Goal: Information Seeking & Learning: Learn about a topic

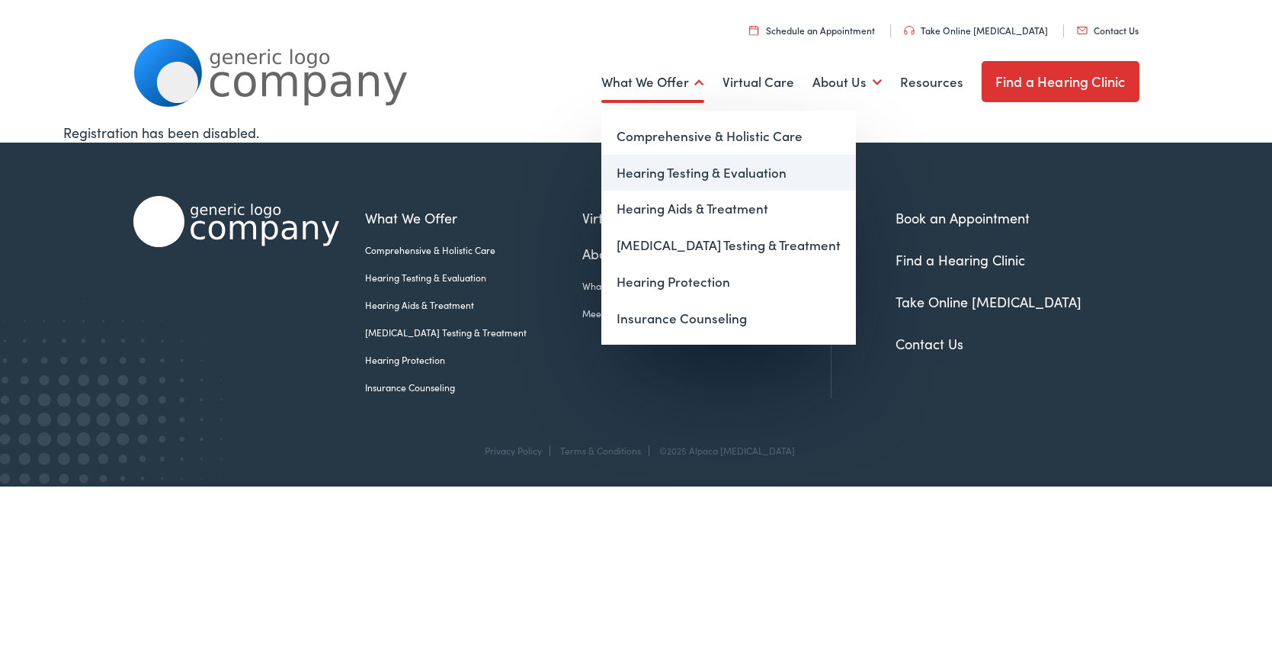
click at [656, 172] on link "Hearing Testing & Evaluation" at bounding box center [728, 173] width 255 height 37
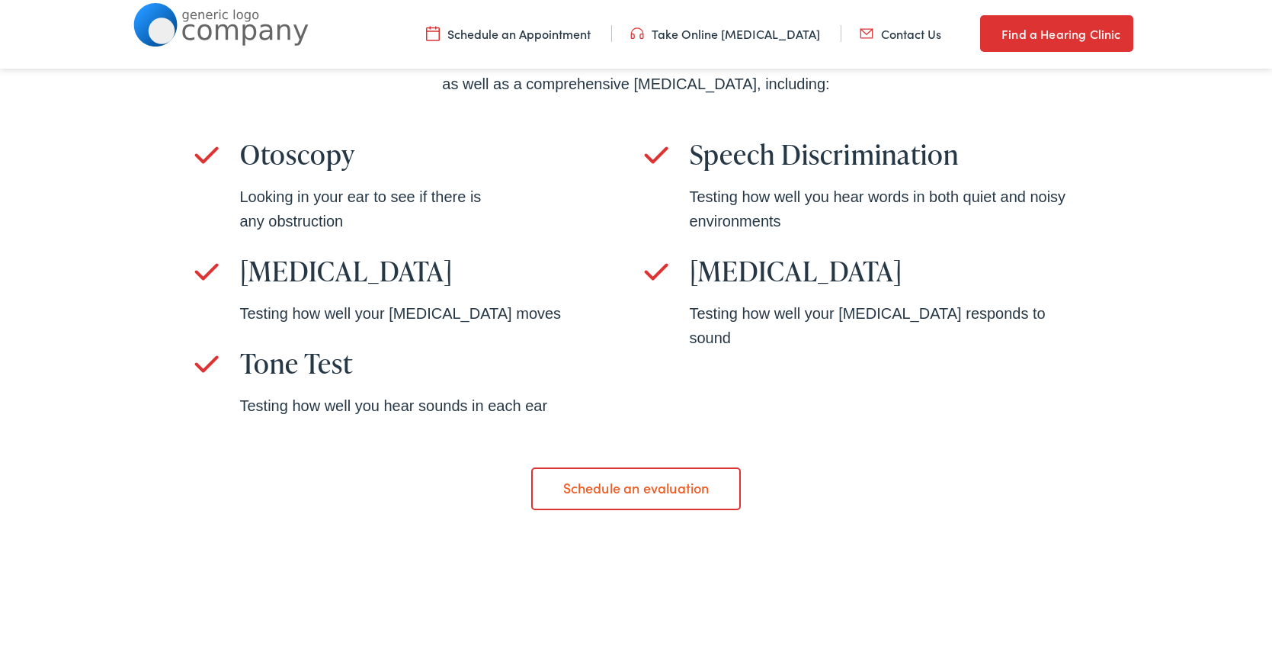
scroll to position [927, 0]
